Goal: Information Seeking & Learning: Find specific page/section

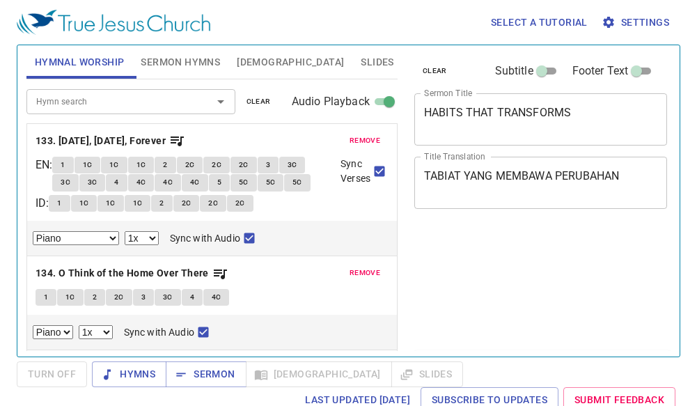
select select "1"
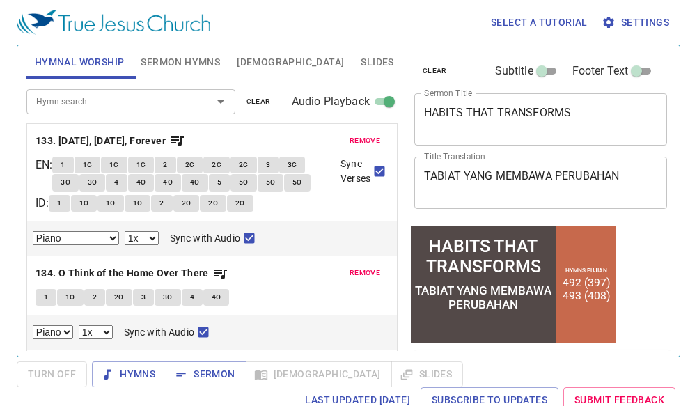
click at [369, 38] on div "Select a tutorial Settings" at bounding box center [346, 22] width 658 height 45
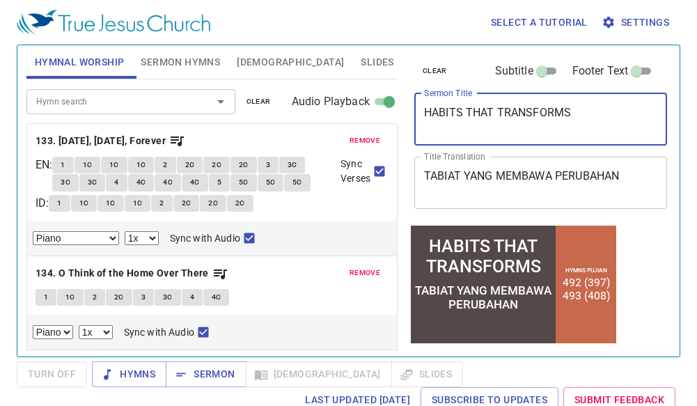
click at [634, 110] on textarea "HABITS THAT TRANSFORMS" at bounding box center [540, 119] width 233 height 26
type textarea "HABITS THAT TRANSFORMS (2)"
click at [637, 177] on textarea "TABIAT YANG MEMBAWA PERUBAHAN" at bounding box center [540, 182] width 233 height 26
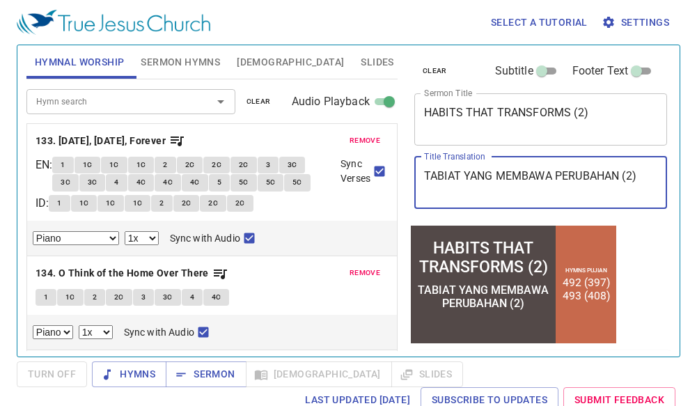
click at [522, 176] on textarea "TABIAT YANG MEMBAWA PERUBAHAN (2)" at bounding box center [540, 182] width 233 height 26
type textarea "TABIAT YANG MENDATANGKAN PERUBAHAN (2)"
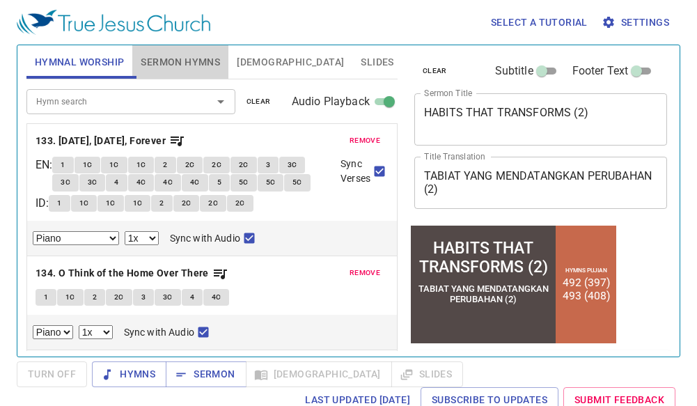
click at [168, 61] on span "Sermon Hymns" at bounding box center [180, 62] width 79 height 17
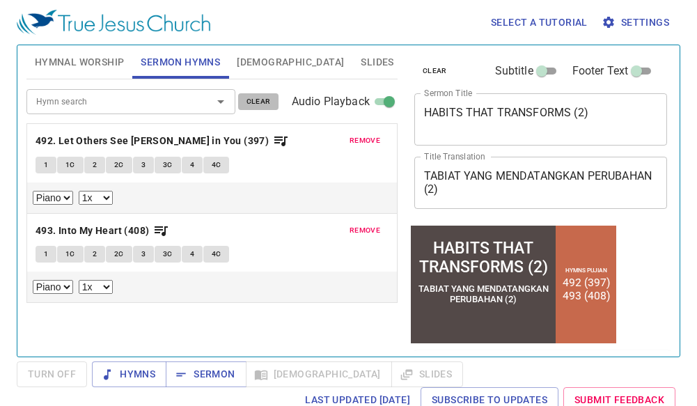
click at [253, 97] on span "clear" at bounding box center [258, 101] width 24 height 13
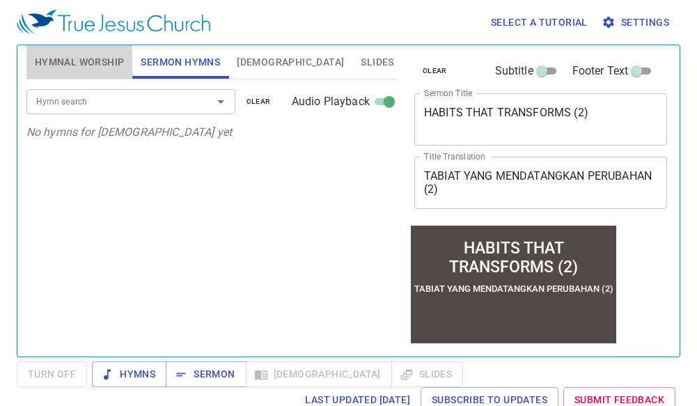
click at [105, 71] on button "Hymnal Worship" at bounding box center [79, 61] width 106 height 33
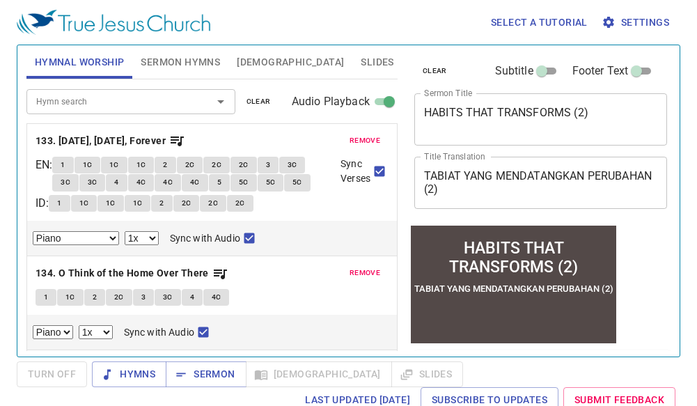
click at [258, 103] on span "clear" at bounding box center [258, 101] width 24 height 13
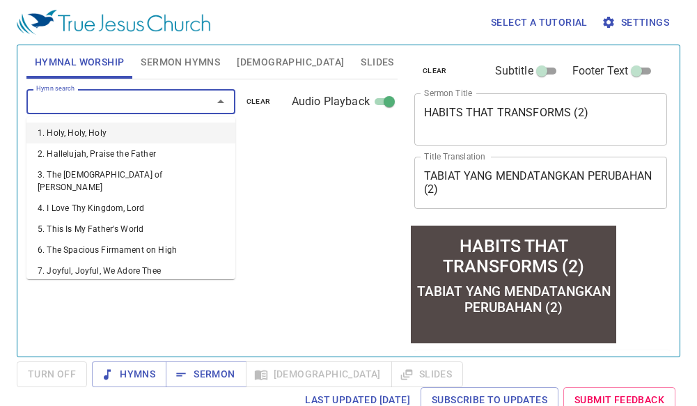
click at [79, 100] on input "Hymn search" at bounding box center [110, 101] width 159 height 16
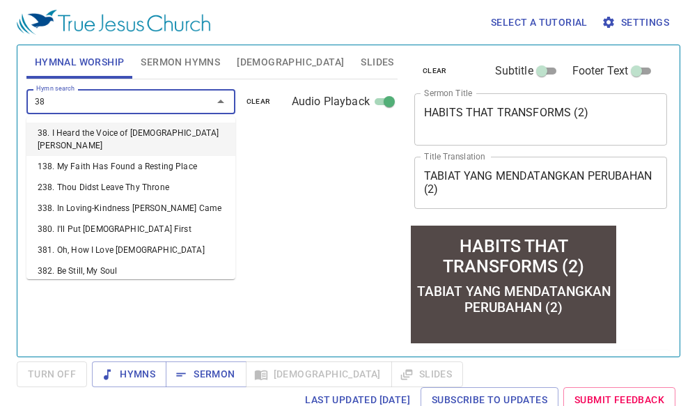
type input "380"
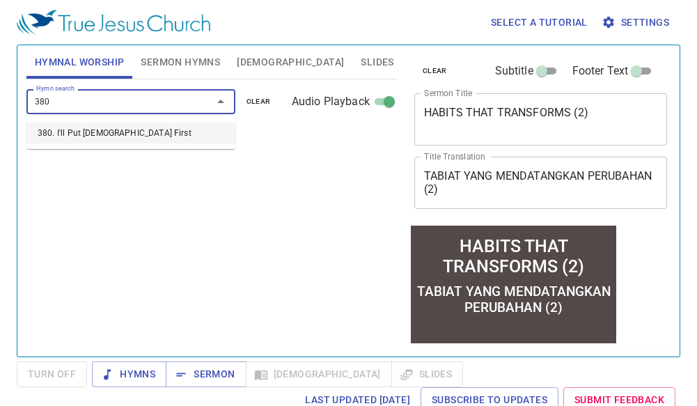
click at [90, 129] on li "380. I'll Put [DEMOGRAPHIC_DATA] First" at bounding box center [130, 132] width 209 height 21
select select "1"
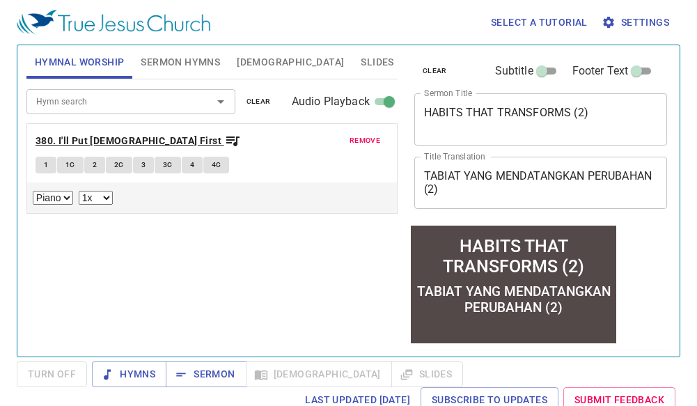
click at [77, 145] on b "380. I'll Put [DEMOGRAPHIC_DATA] First" at bounding box center [128, 140] width 186 height 17
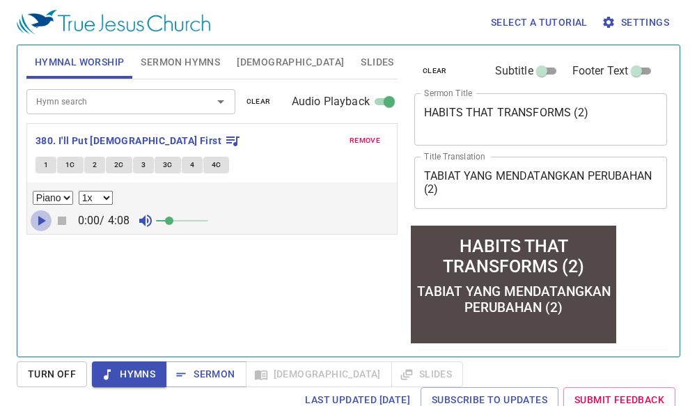
click at [39, 223] on icon "button" at bounding box center [42, 221] width 8 height 10
click at [105, 91] on div "Hymn search" at bounding box center [130, 101] width 209 height 24
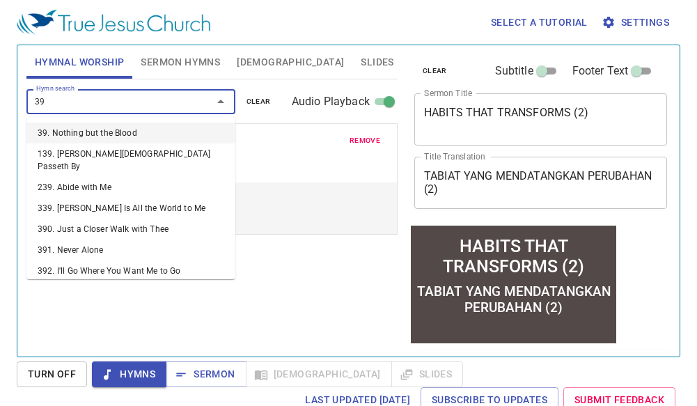
type input "396"
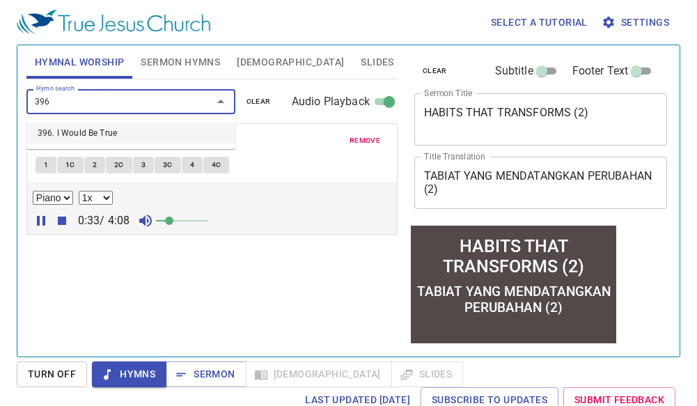
click at [97, 126] on li "396. I Would Be True" at bounding box center [130, 132] width 209 height 21
select select "1"
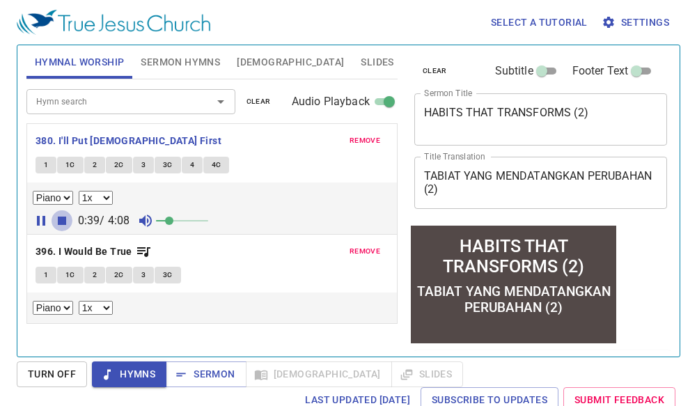
click at [61, 218] on icon "button" at bounding box center [62, 220] width 8 height 8
click at [72, 247] on b "396. I Would Be True" at bounding box center [83, 251] width 97 height 17
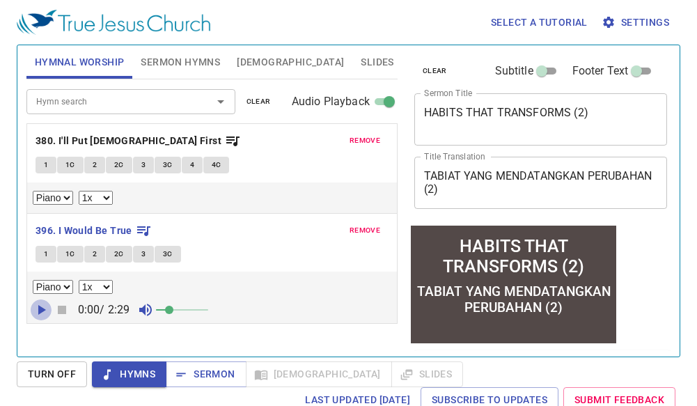
click at [38, 307] on icon "button" at bounding box center [41, 309] width 17 height 17
click at [179, 56] on span "Sermon Hymns" at bounding box center [180, 62] width 79 height 17
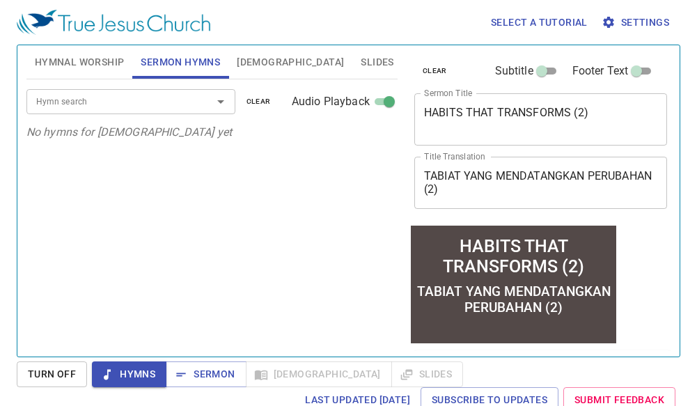
click at [102, 103] on input "Hymn search" at bounding box center [110, 101] width 159 height 16
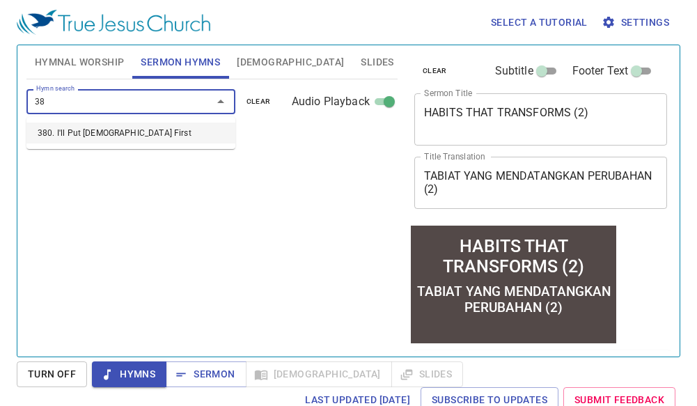
type input "380"
click at [81, 128] on li "380. I'll Put [DEMOGRAPHIC_DATA] First" at bounding box center [130, 132] width 209 height 21
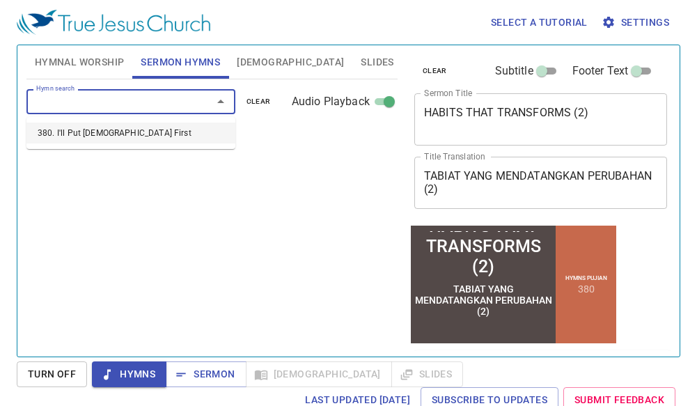
select select "1"
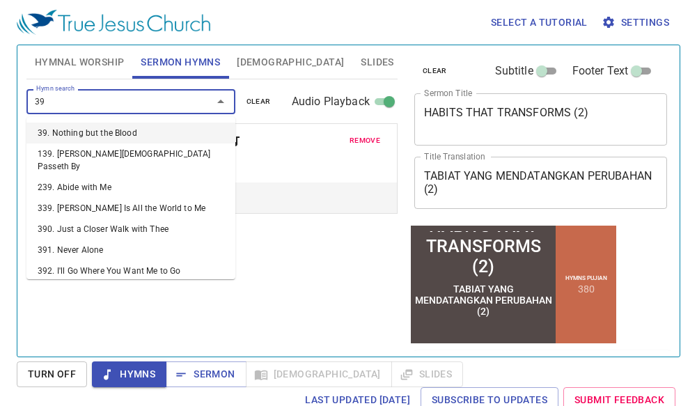
type input "390"
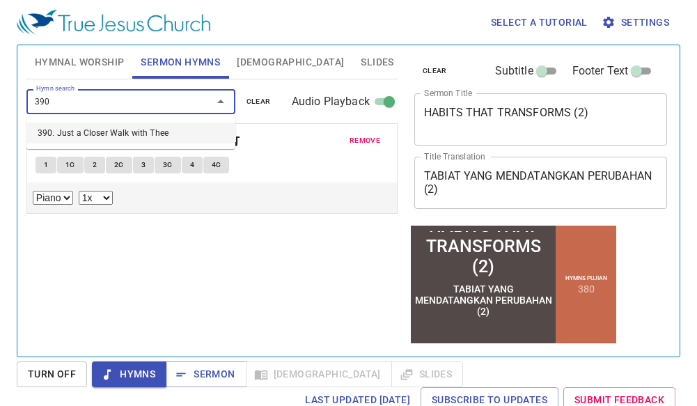
click at [127, 132] on li "390. Just a Closer Walk with Thee" at bounding box center [130, 132] width 209 height 21
select select "1"
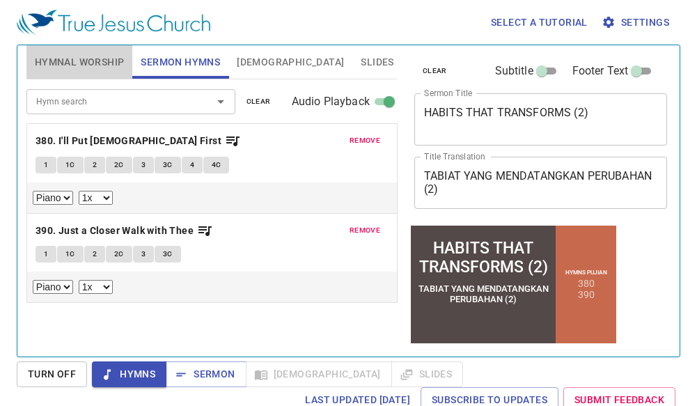
click at [74, 63] on span "Hymnal Worship" at bounding box center [80, 62] width 90 height 17
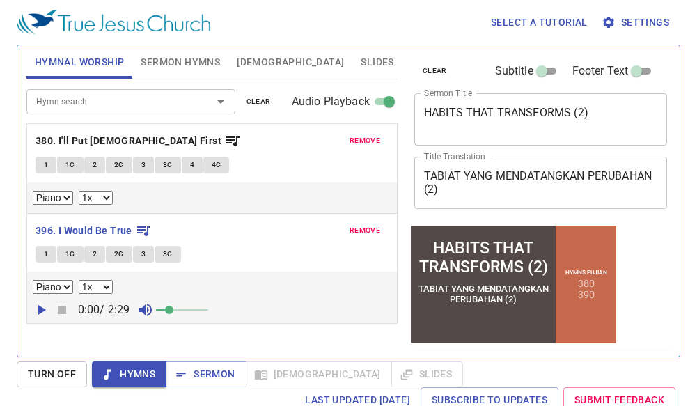
click at [256, 103] on span "clear" at bounding box center [258, 101] width 24 height 13
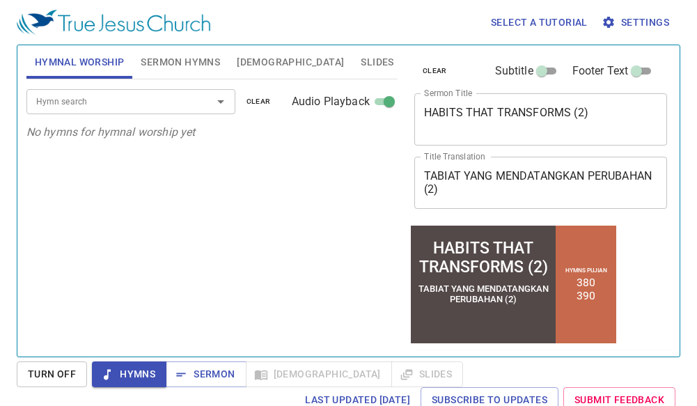
click at [146, 106] on input "Hymn search" at bounding box center [110, 101] width 159 height 16
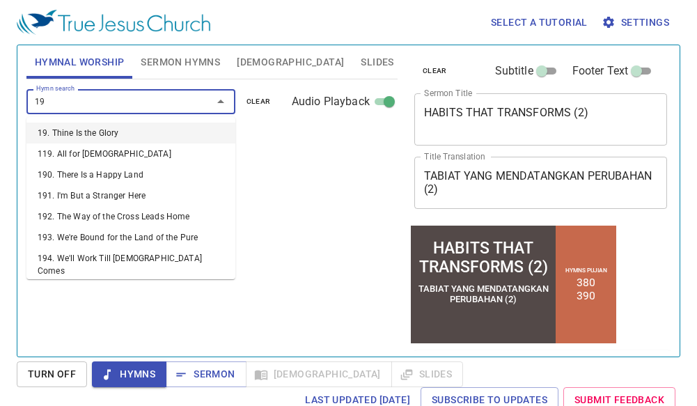
type input "192"
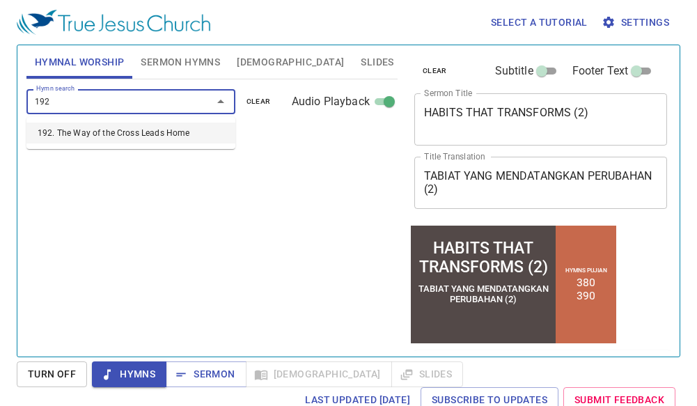
click at [83, 134] on li "192. The Way of the Cross Leads Home" at bounding box center [130, 132] width 209 height 21
select select "1"
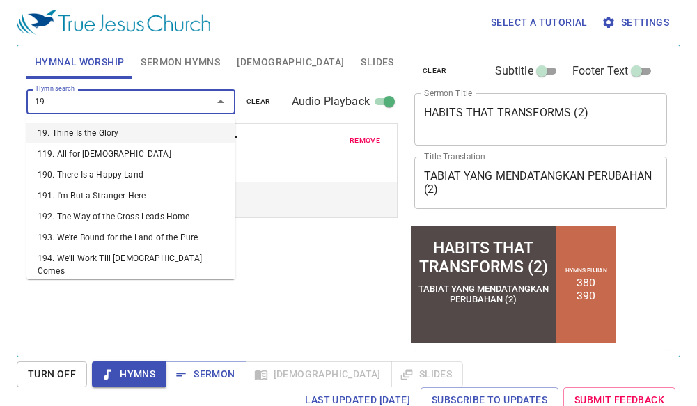
type input "193"
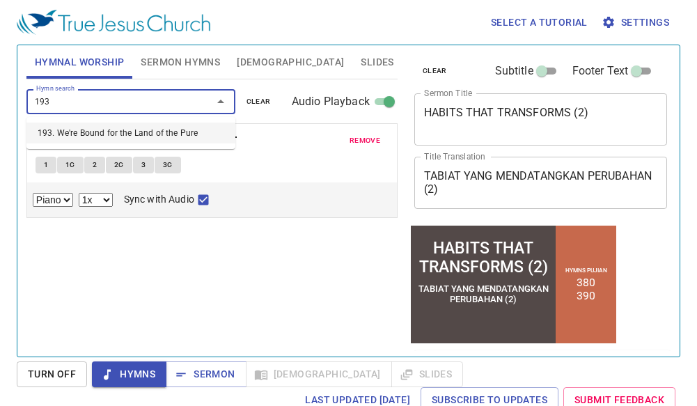
click at [121, 129] on li "193. We're Bound for the Land of the Pure" at bounding box center [130, 132] width 209 height 21
select select "1"
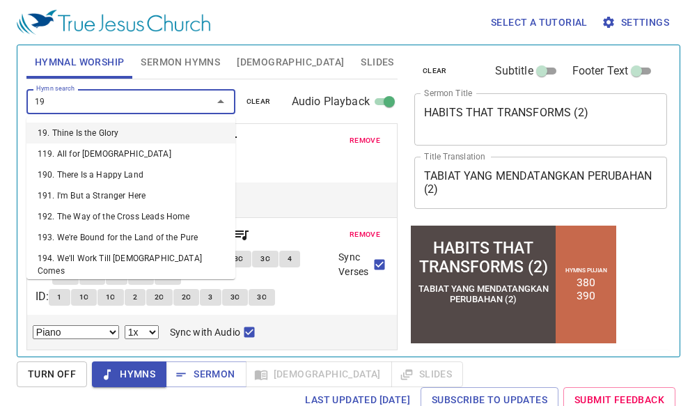
type input "196"
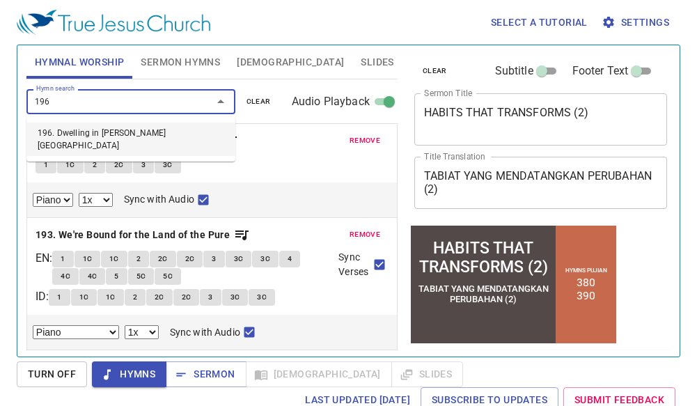
click at [110, 138] on li "196. Dwelling in Beulah Land" at bounding box center [130, 138] width 209 height 33
select select "1"
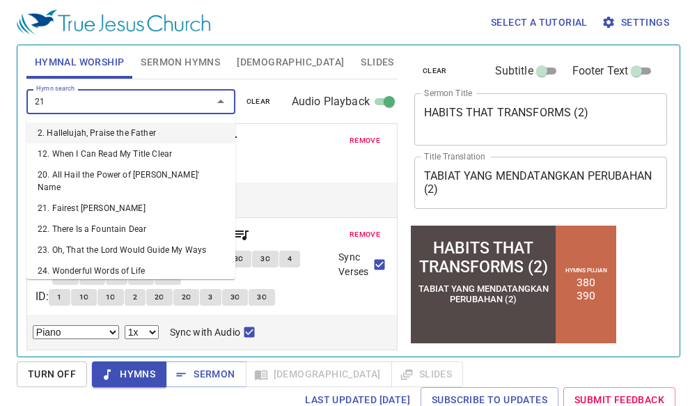
type input "211"
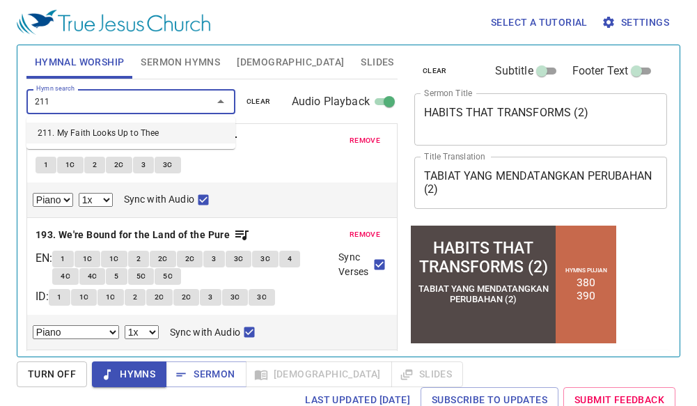
click at [110, 134] on li "211. My Faith Looks Up to Thee" at bounding box center [130, 132] width 209 height 21
select select "1"
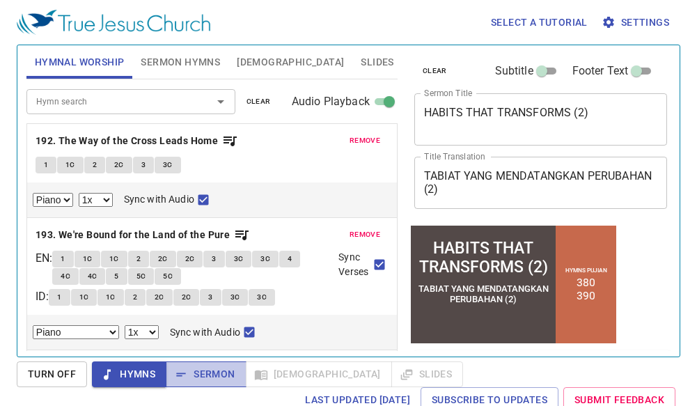
click at [226, 375] on span "Sermon" at bounding box center [206, 373] width 58 height 17
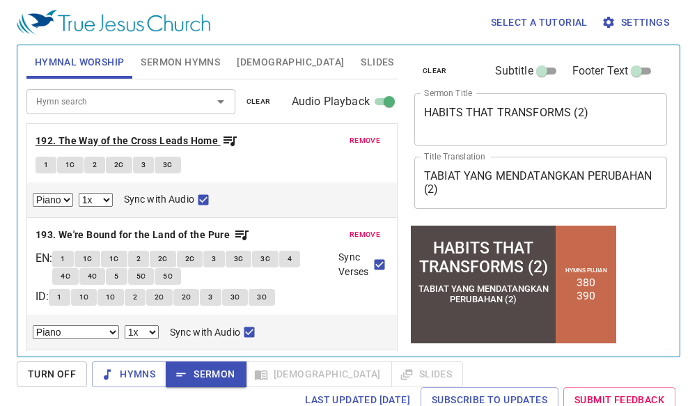
click at [122, 141] on b "192. The Way of the Cross Leads Home" at bounding box center [126, 140] width 182 height 17
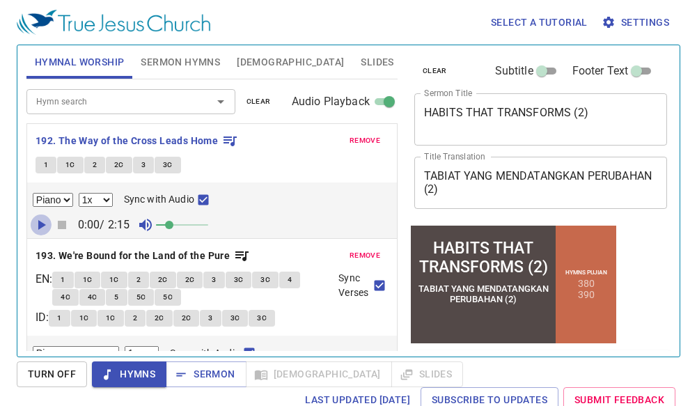
click at [40, 226] on icon "button" at bounding box center [42, 225] width 8 height 10
click at [63, 221] on icon "button" at bounding box center [62, 225] width 8 height 8
click at [267, 97] on span "clear" at bounding box center [258, 101] width 24 height 13
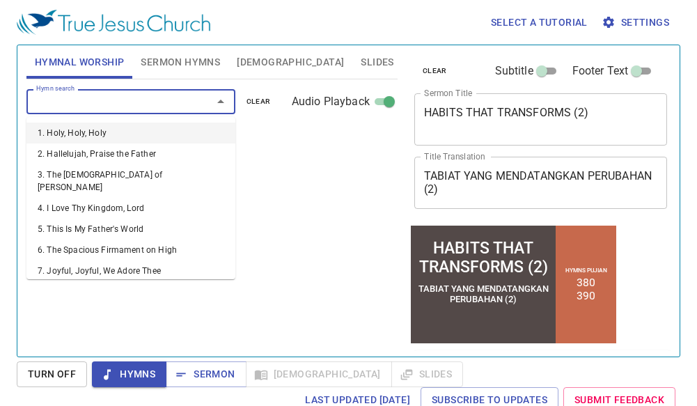
click at [148, 99] on input "Hymn search" at bounding box center [110, 101] width 159 height 16
type input "1"
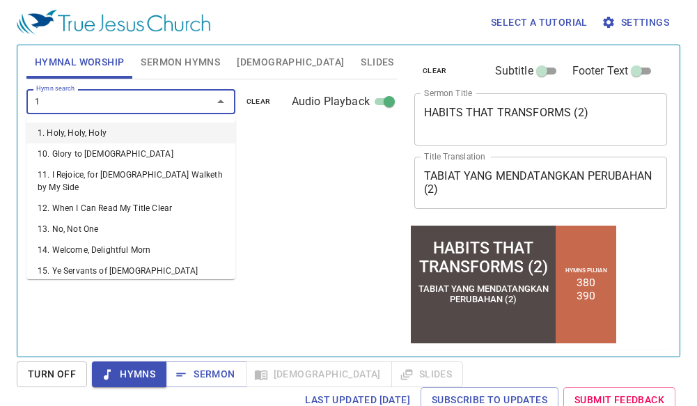
click at [68, 119] on ul "1. Holy, Holy, Holy 10. Glory to Jesus 11. I Rejoice, for Jesus Walketh by My S…" at bounding box center [130, 198] width 209 height 162
click at [79, 125] on li "1. Holy, Holy, Holy" at bounding box center [130, 132] width 209 height 21
select select "1"
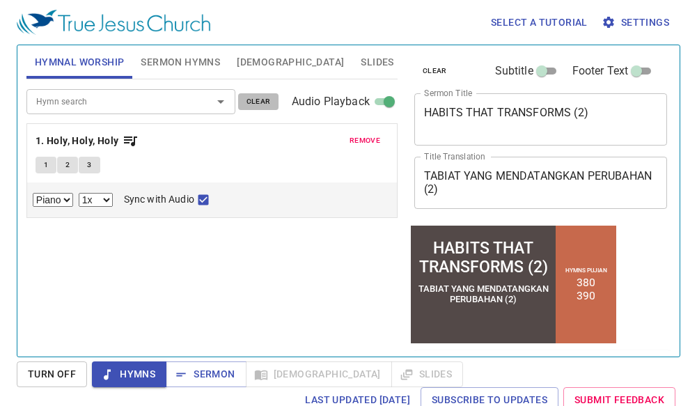
click at [245, 102] on button "clear" at bounding box center [258, 101] width 41 height 17
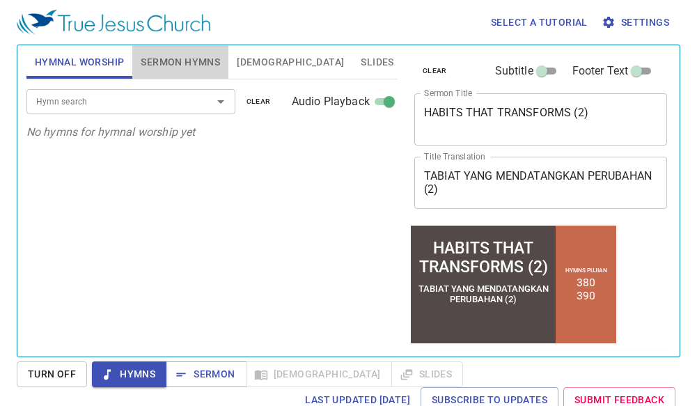
click at [168, 54] on span "Sermon Hymns" at bounding box center [180, 62] width 79 height 17
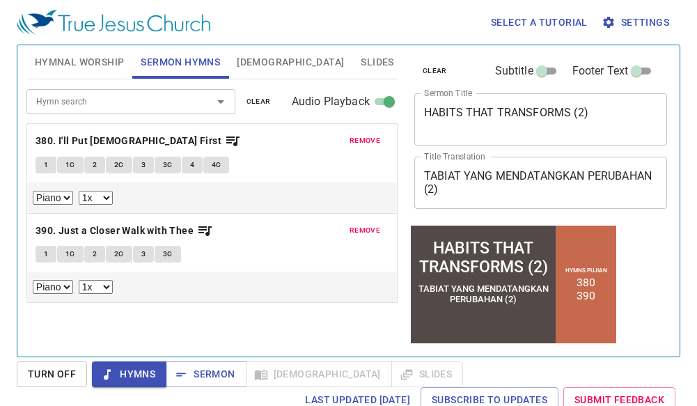
click at [89, 55] on span "Hymnal Worship" at bounding box center [80, 62] width 90 height 17
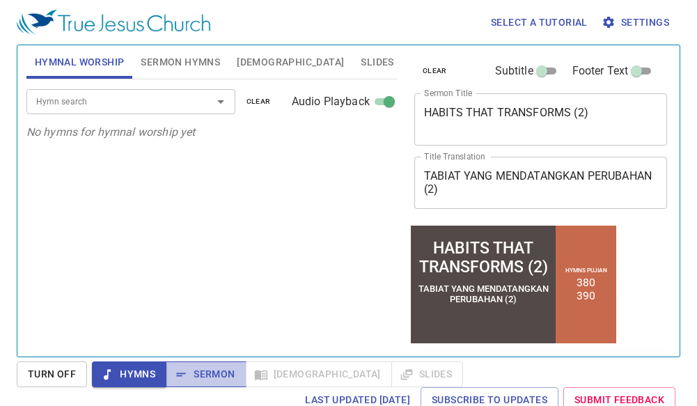
click at [222, 372] on span "Sermon" at bounding box center [206, 373] width 58 height 17
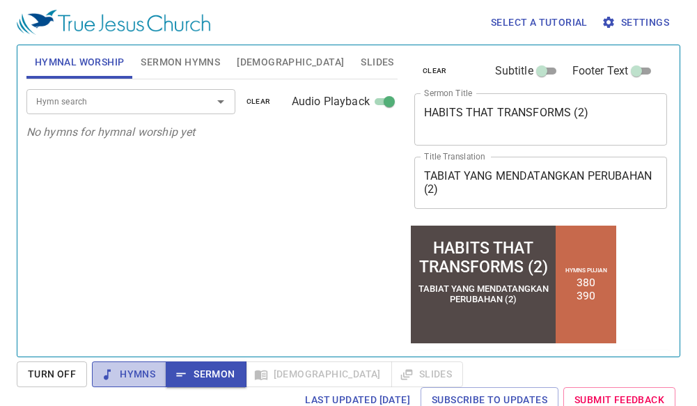
click at [127, 374] on span "Hymns" at bounding box center [129, 373] width 52 height 17
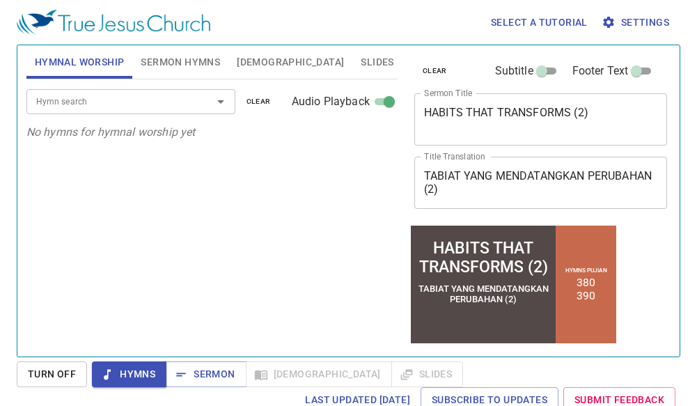
click at [87, 103] on input "Hymn search" at bounding box center [110, 101] width 159 height 16
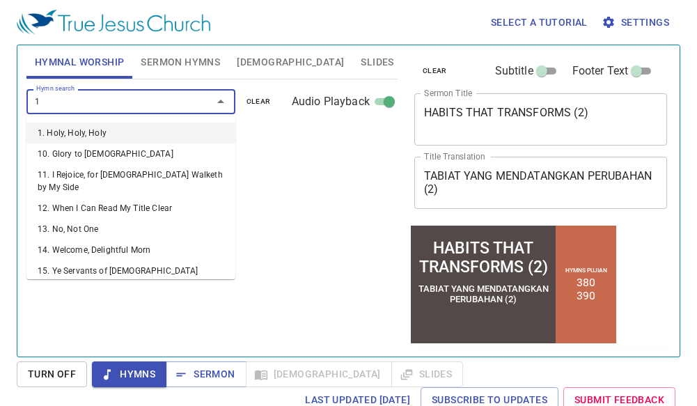
type input "12"
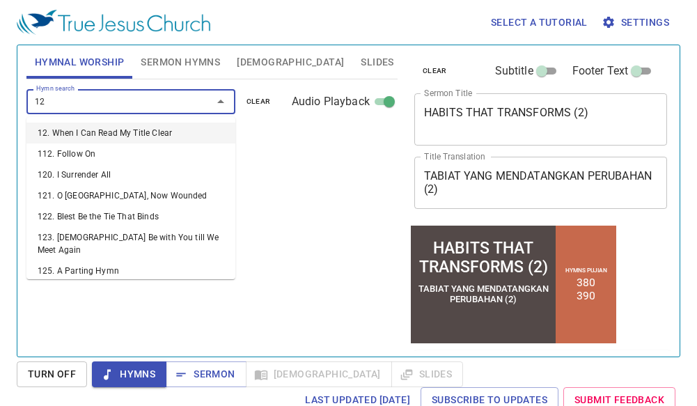
click at [94, 124] on li "12. When I Can Read My Title Clear" at bounding box center [130, 132] width 209 height 21
select select "1"
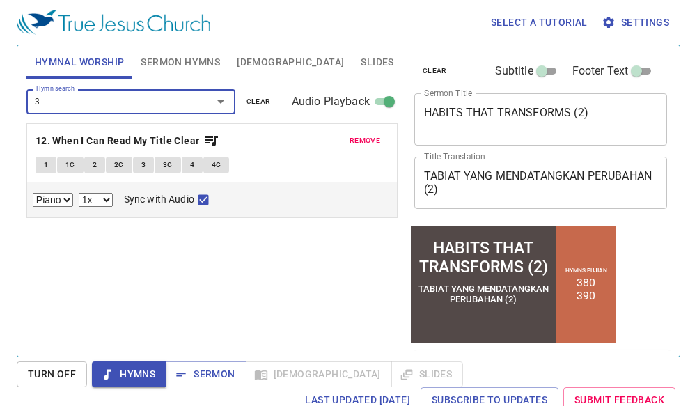
type input "32"
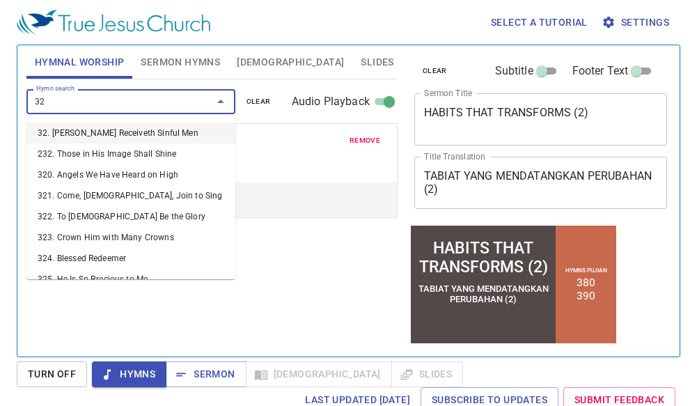
click at [94, 126] on li "32. [PERSON_NAME] Receiveth Sinful Men" at bounding box center [130, 132] width 209 height 21
select select "1"
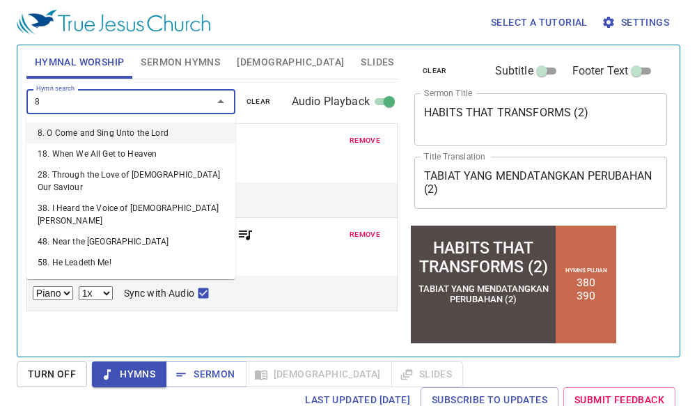
type input "84"
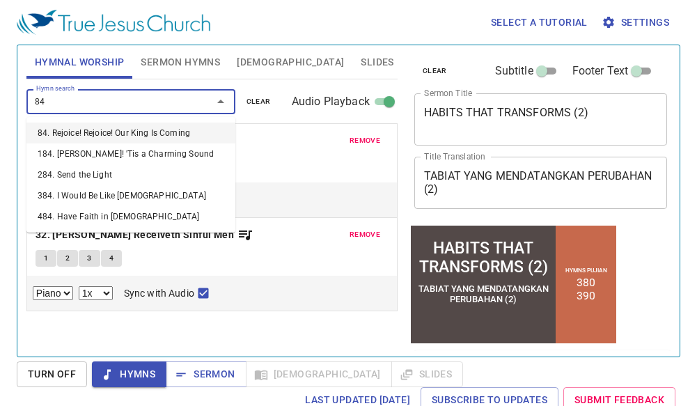
click at [94, 126] on li "84. Rejoice! Rejoice! Our King Is Coming" at bounding box center [130, 132] width 209 height 21
select select "1"
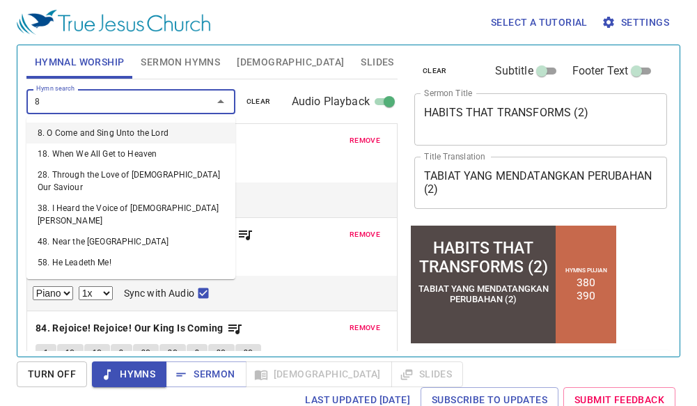
type input "85"
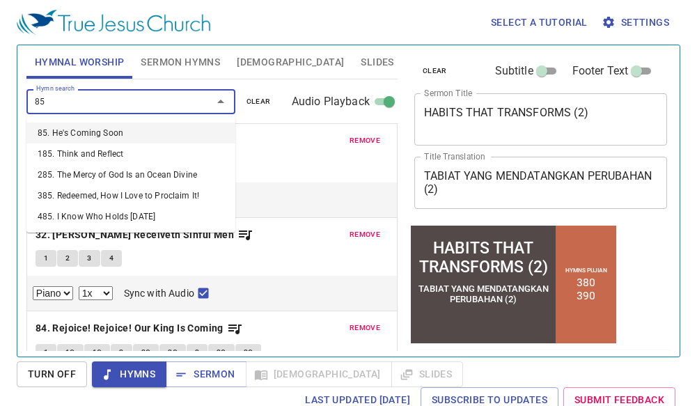
click at [94, 126] on li "85. He's Coming Soon" at bounding box center [130, 132] width 209 height 21
select select "1"
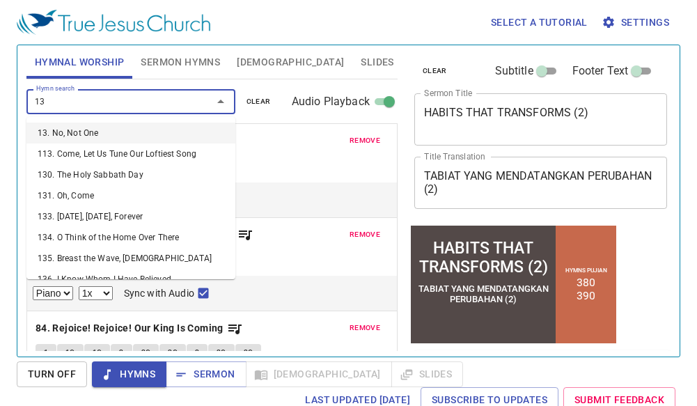
type input "136"
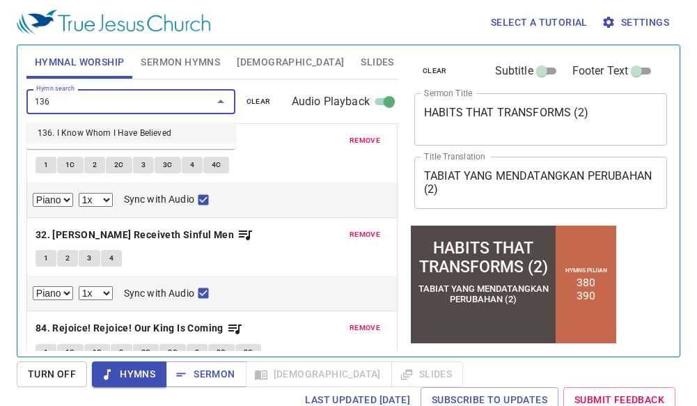
click at [94, 126] on li "136. I Know Whom I Have Believed" at bounding box center [130, 132] width 209 height 21
select select "1"
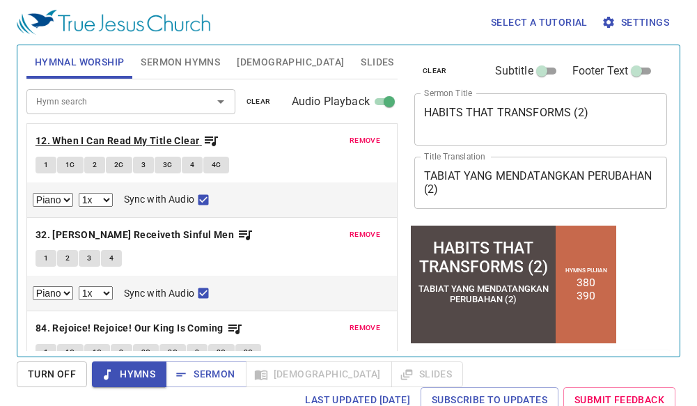
click at [173, 135] on b "12. When I Can Read My Title Clear" at bounding box center [117, 140] width 164 height 17
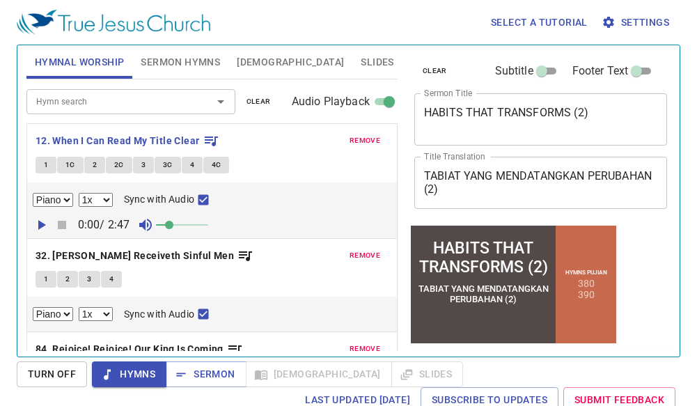
click at [33, 225] on icon "button" at bounding box center [41, 224] width 17 height 17
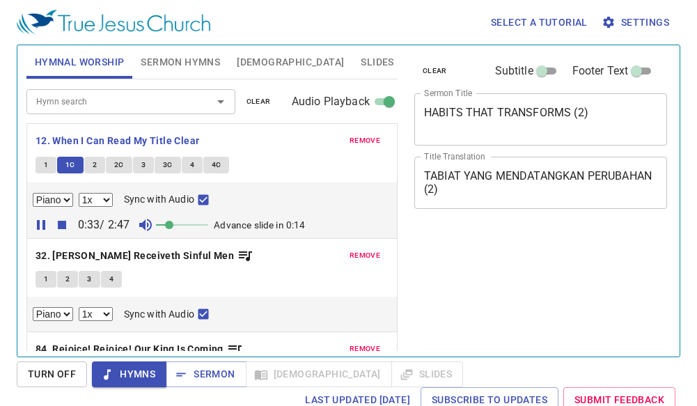
select select "1"
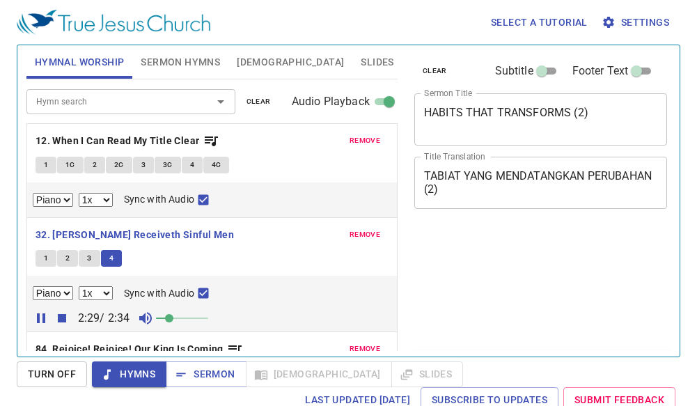
select select "1"
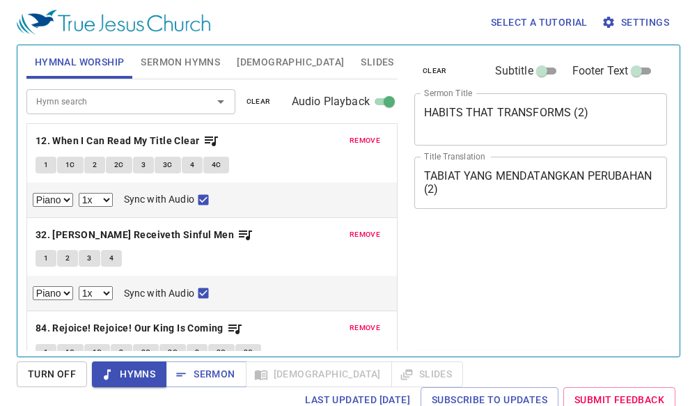
select select "1"
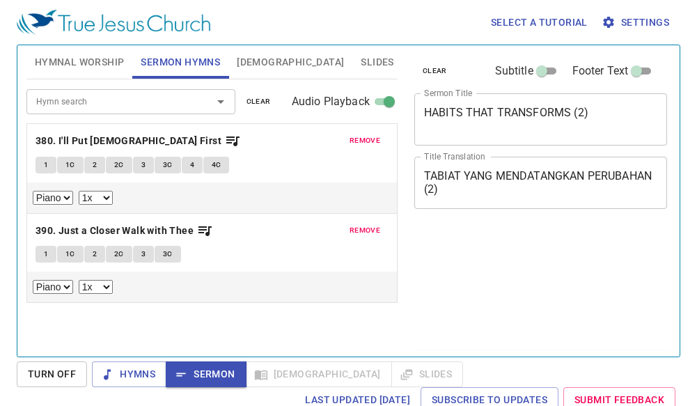
select select "1"
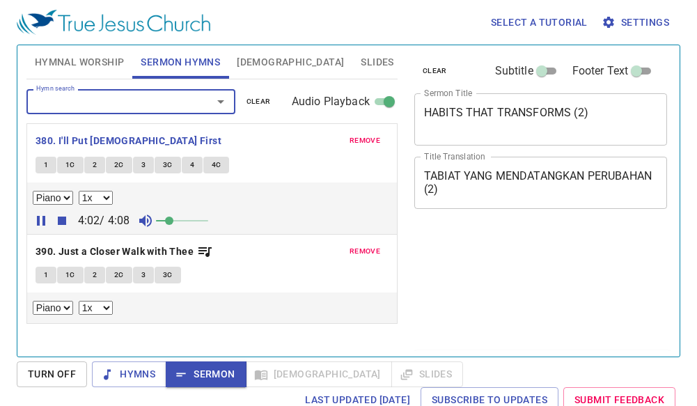
select select "1"
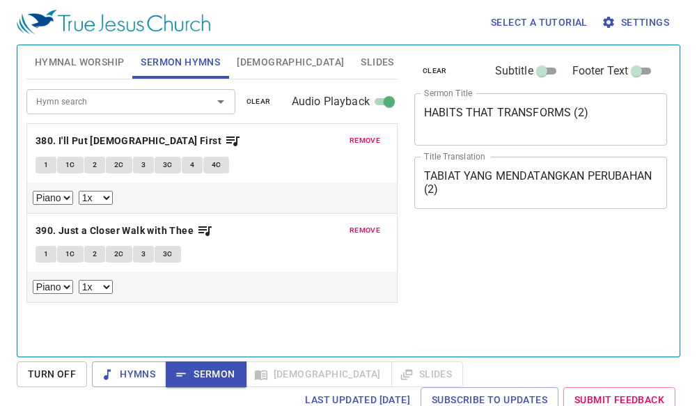
select select "1"
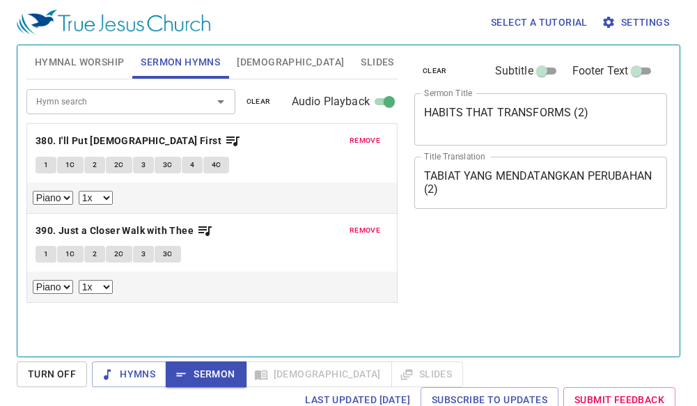
select select "1"
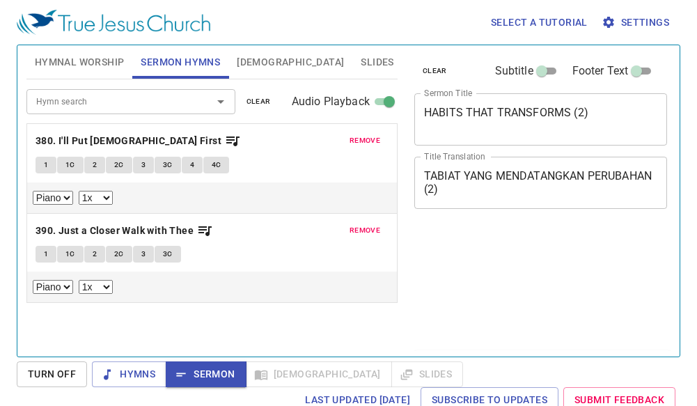
select select "1"
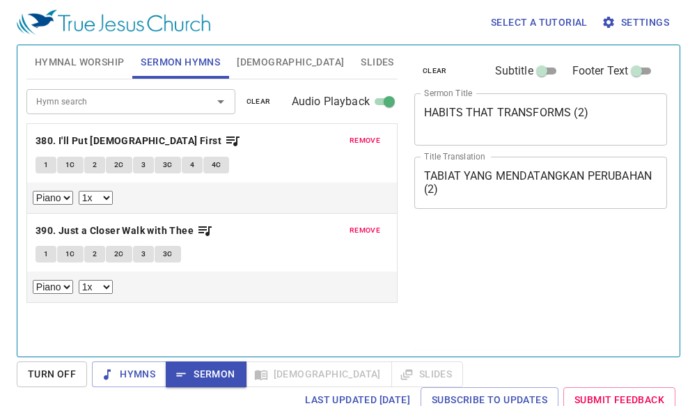
select select "1"
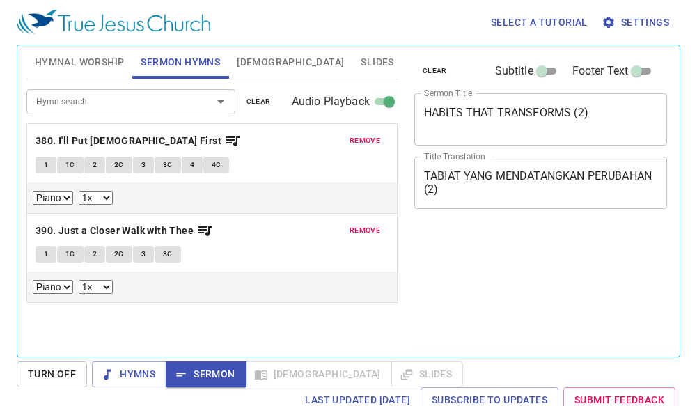
select select "1"
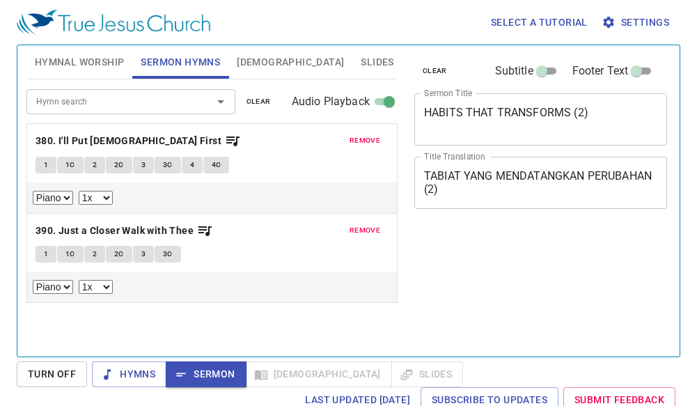
select select "1"
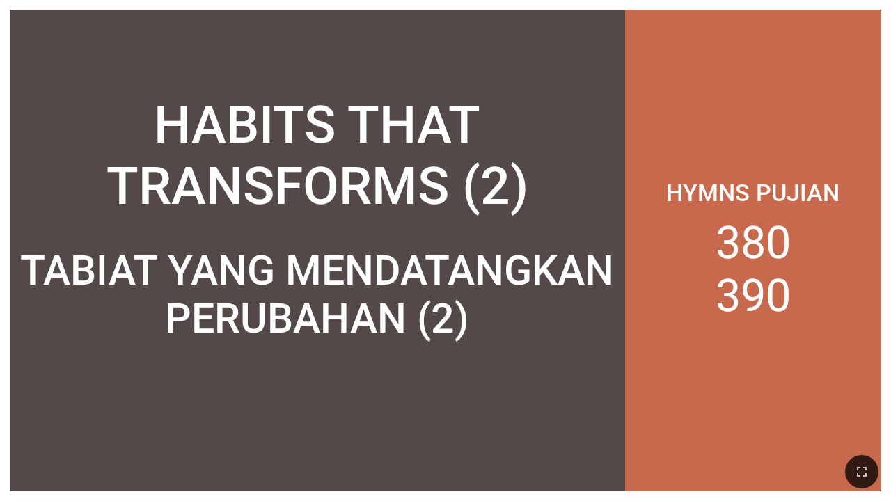
click at [558, 135] on div "HABITS THAT TRANSFORMS (2)" at bounding box center [316, 155] width 595 height 122
